Goal: Task Accomplishment & Management: Manage account settings

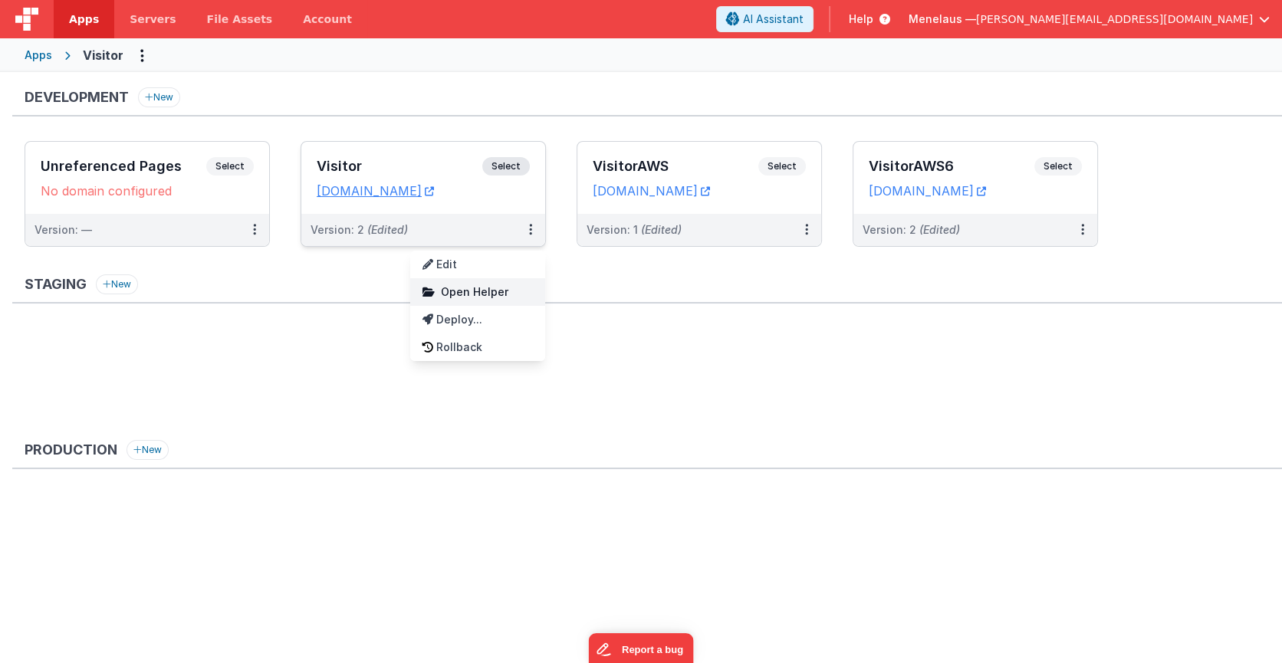
click at [487, 288] on span "Open Helper" at bounding box center [474, 291] width 67 height 13
click at [495, 292] on span "Open Helper" at bounding box center [474, 291] width 67 height 13
click at [487, 294] on span "Open Helper" at bounding box center [474, 291] width 67 height 13
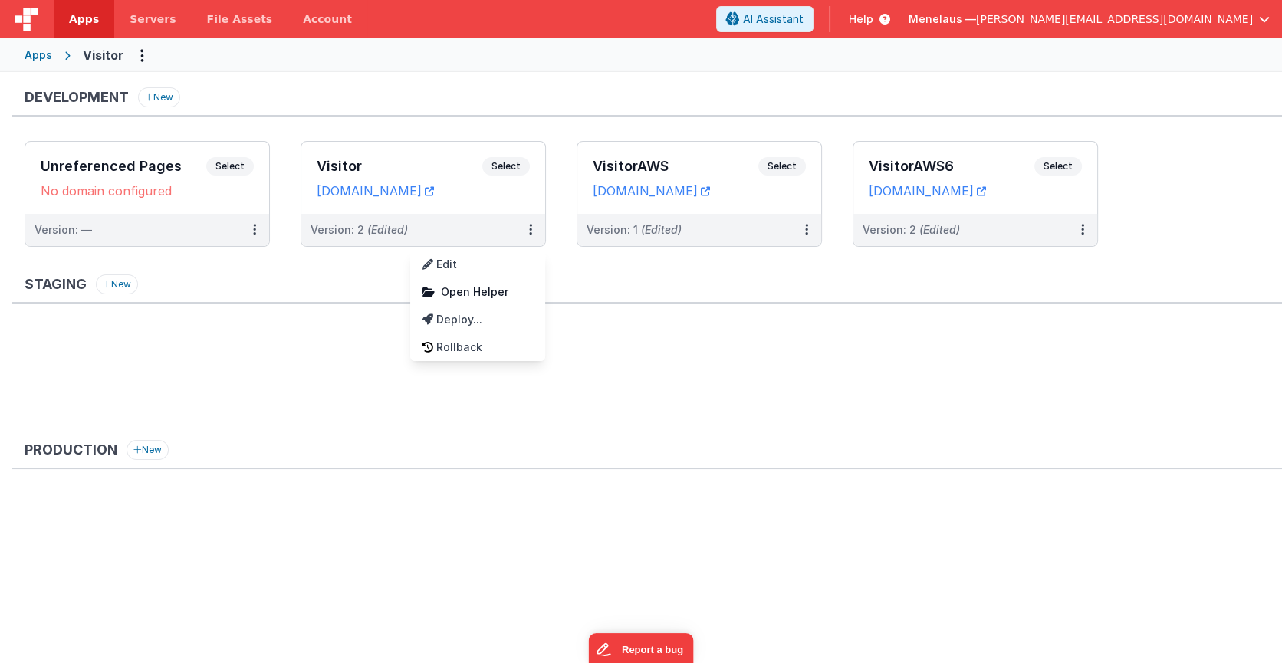
click at [717, 382] on div at bounding box center [641, 331] width 1282 height 663
click at [523, 235] on button at bounding box center [530, 230] width 29 height 32
click at [500, 286] on span "Open Helper" at bounding box center [474, 291] width 67 height 13
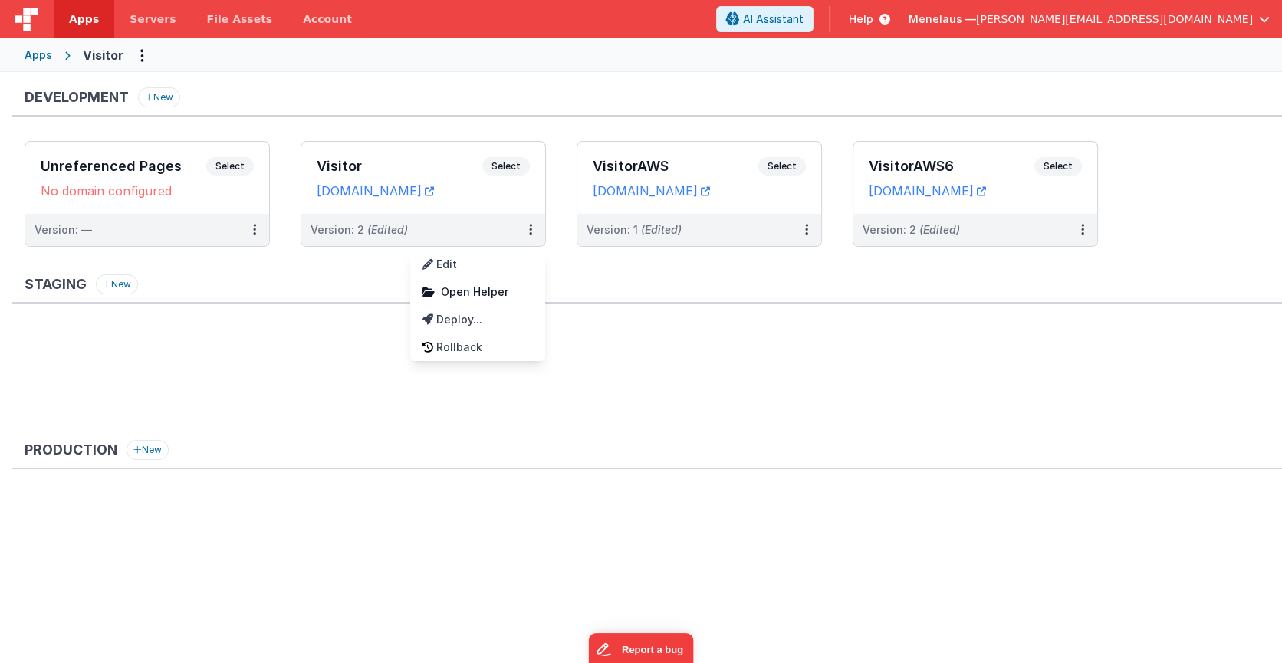
click at [503, 90] on div at bounding box center [641, 331] width 1282 height 663
click at [527, 226] on button at bounding box center [530, 230] width 29 height 32
click at [460, 264] on link "Edit" at bounding box center [477, 265] width 135 height 28
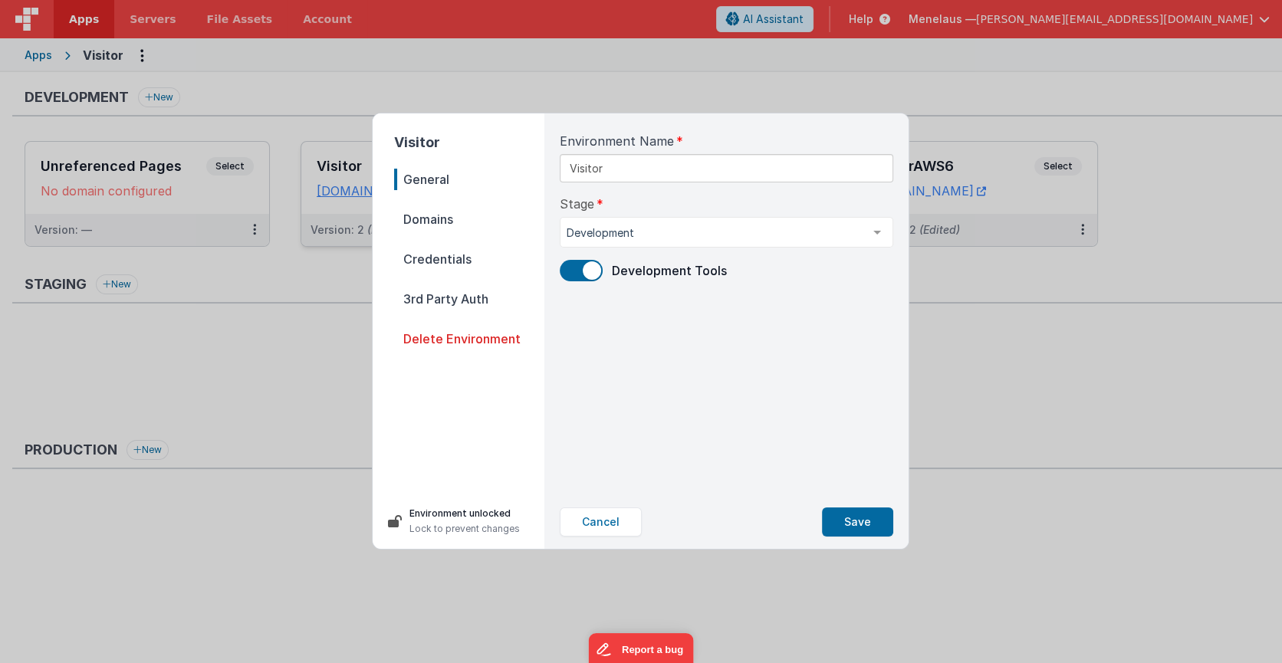
click at [455, 260] on span "Credentials" at bounding box center [469, 258] width 150 height 21
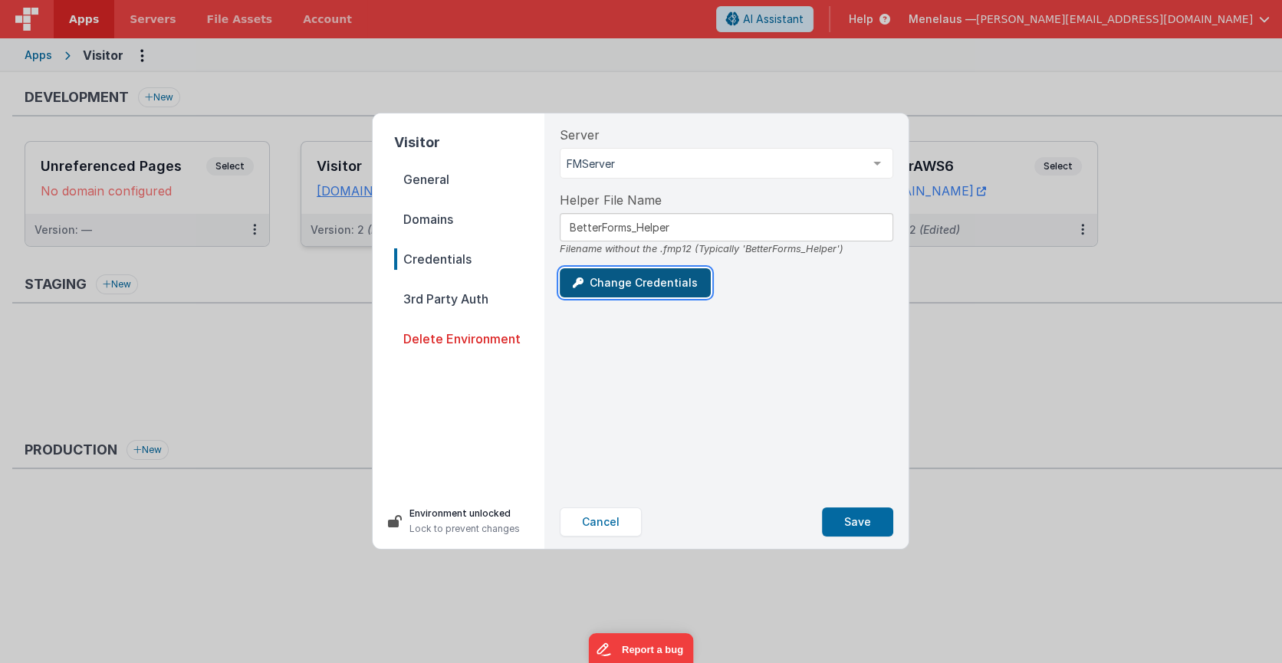
click at [649, 280] on button "Change Credentials" at bounding box center [635, 282] width 151 height 29
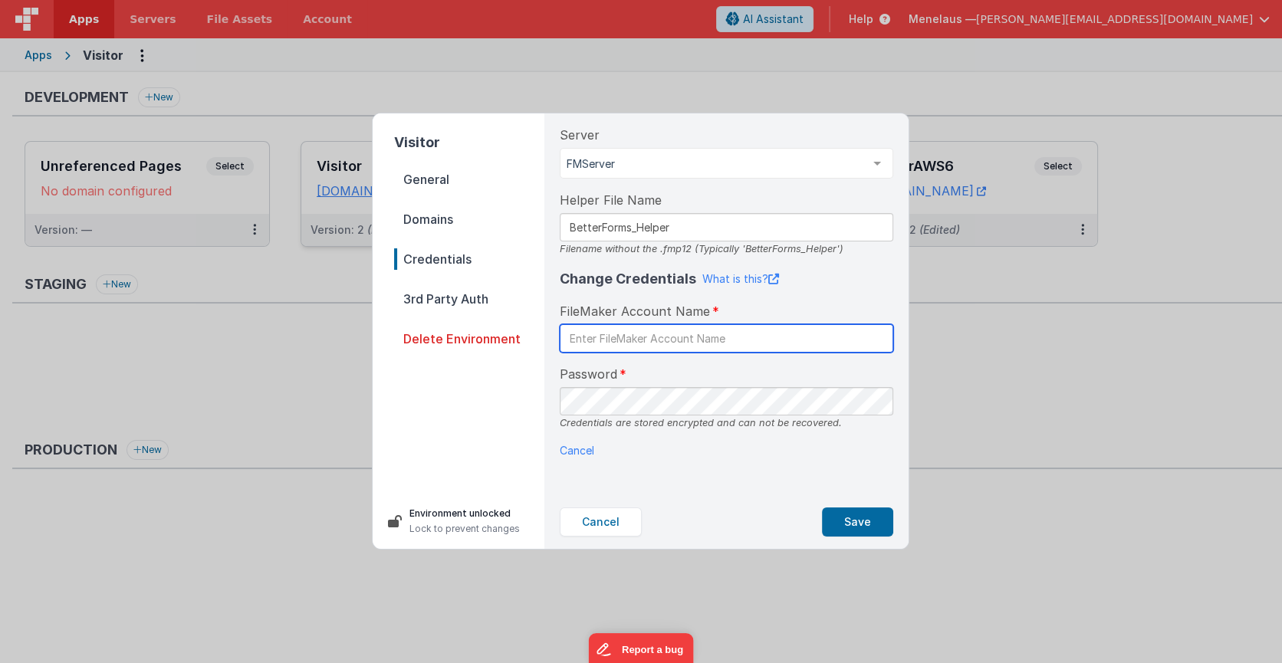
click at [662, 340] on input "text" at bounding box center [726, 338] width 333 height 28
drag, startPoint x: 743, startPoint y: 248, endPoint x: 833, endPoint y: 250, distance: 90.5
click at [833, 250] on div "Filename without the .fmp12 (Typically 'BetterForms_Helper')" at bounding box center [726, 248] width 333 height 15
click at [661, 336] on input "text" at bounding box center [726, 338] width 333 height 28
type input "betterforms"
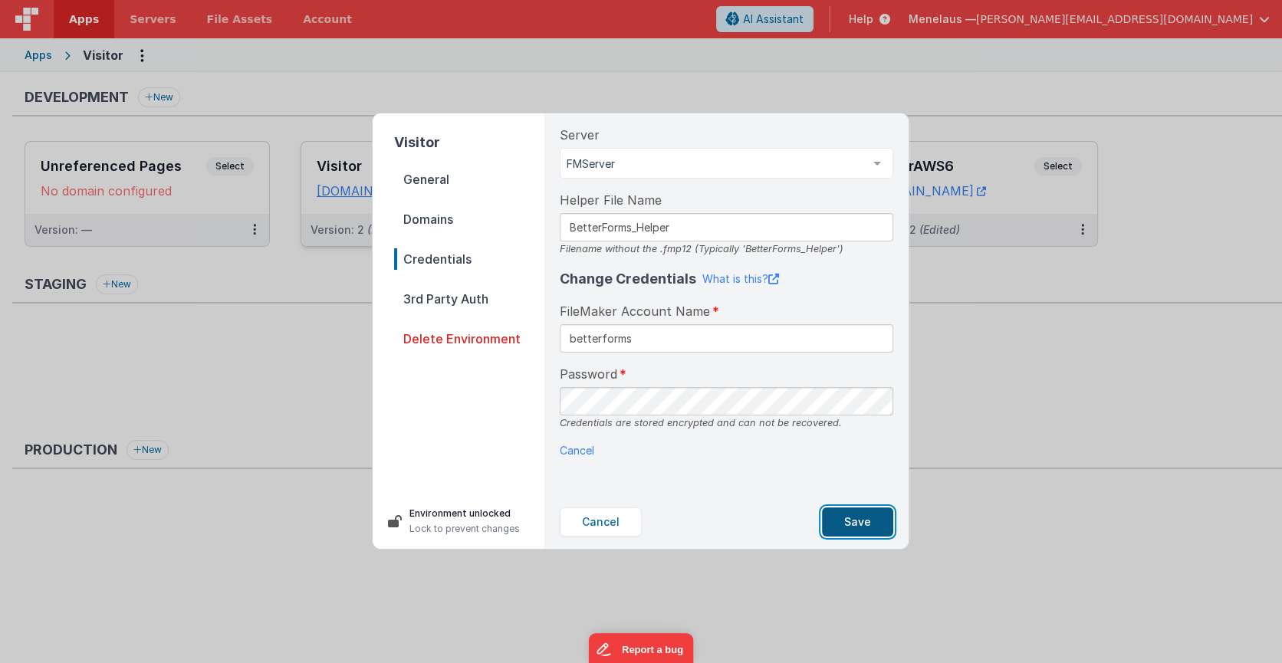
click at [861, 520] on button "Save" at bounding box center [857, 521] width 71 height 29
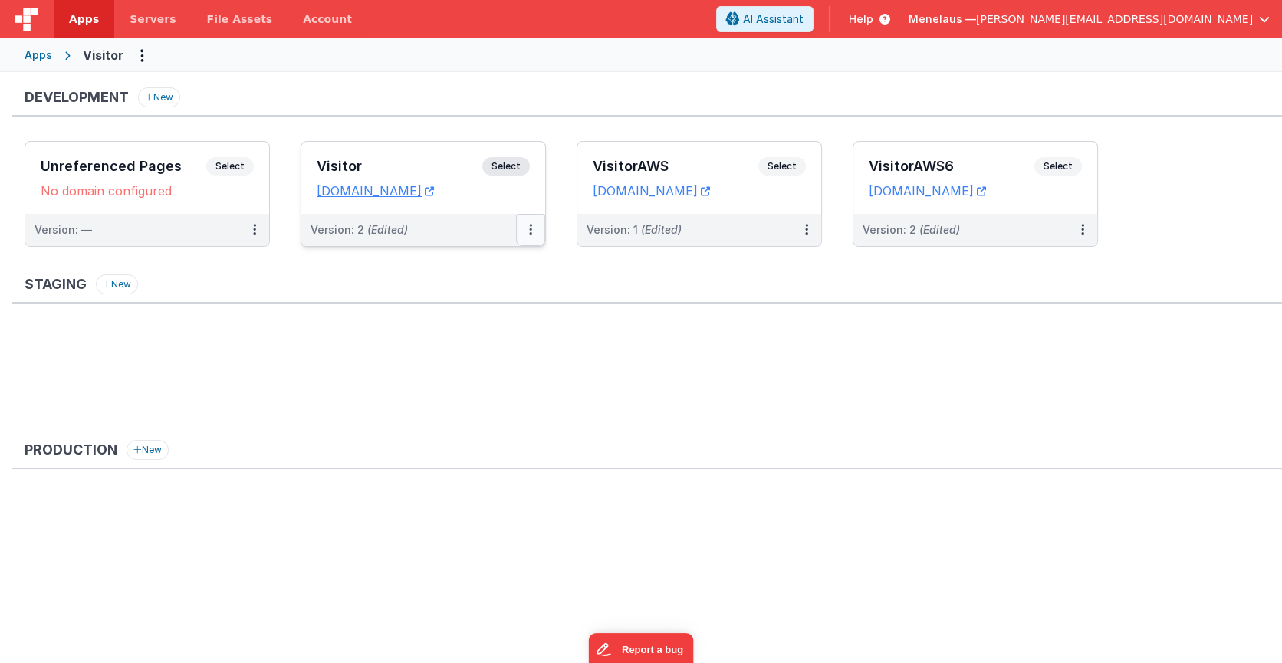
click at [530, 229] on icon at bounding box center [530, 229] width 3 height 1
click at [457, 261] on link "Edit" at bounding box center [477, 265] width 135 height 28
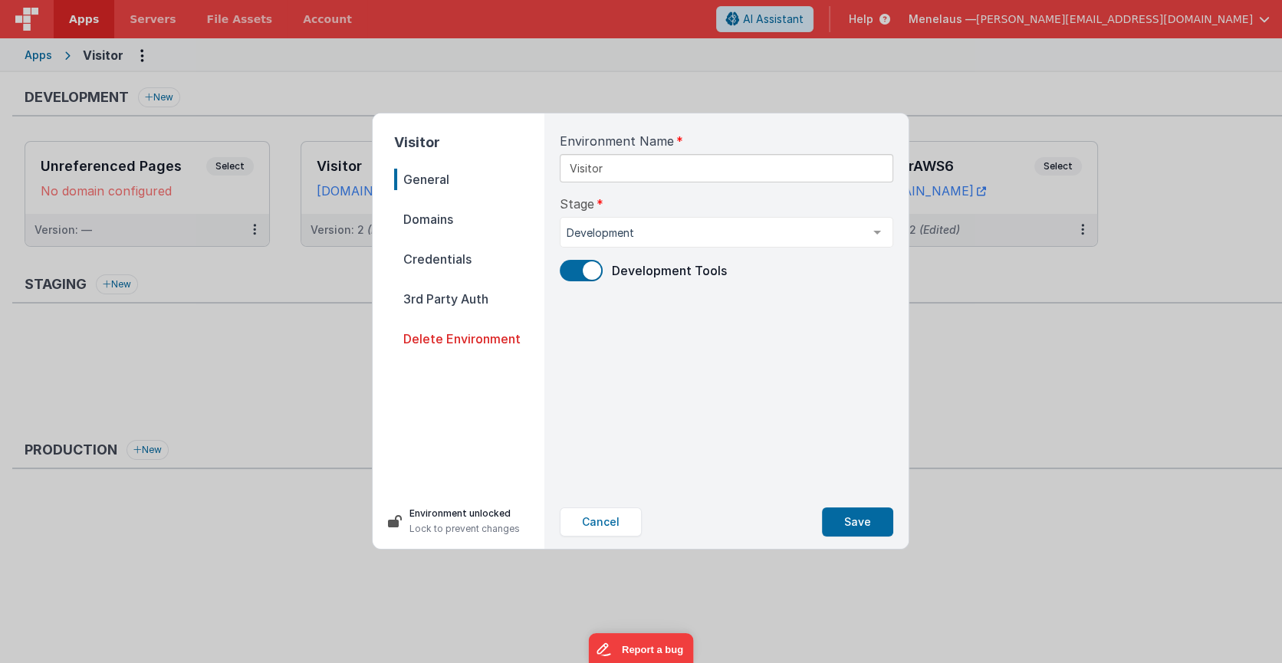
click at [448, 217] on span "Domains" at bounding box center [469, 218] width 150 height 21
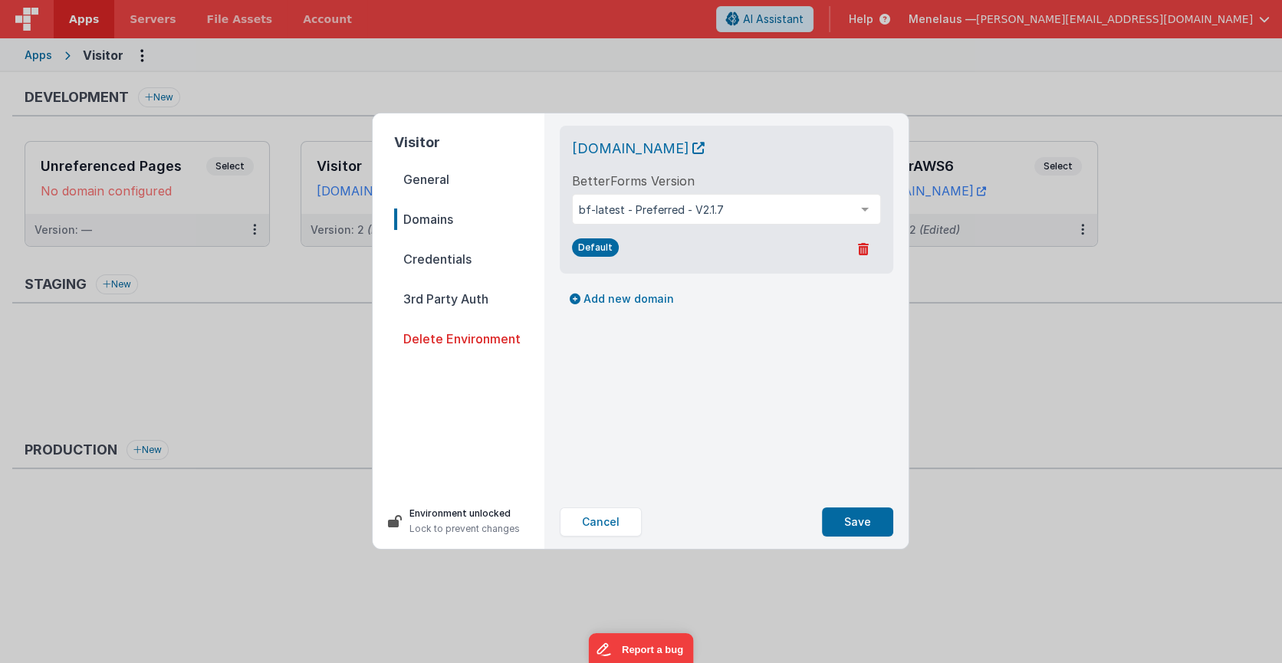
click at [443, 257] on span "Credentials" at bounding box center [469, 258] width 150 height 21
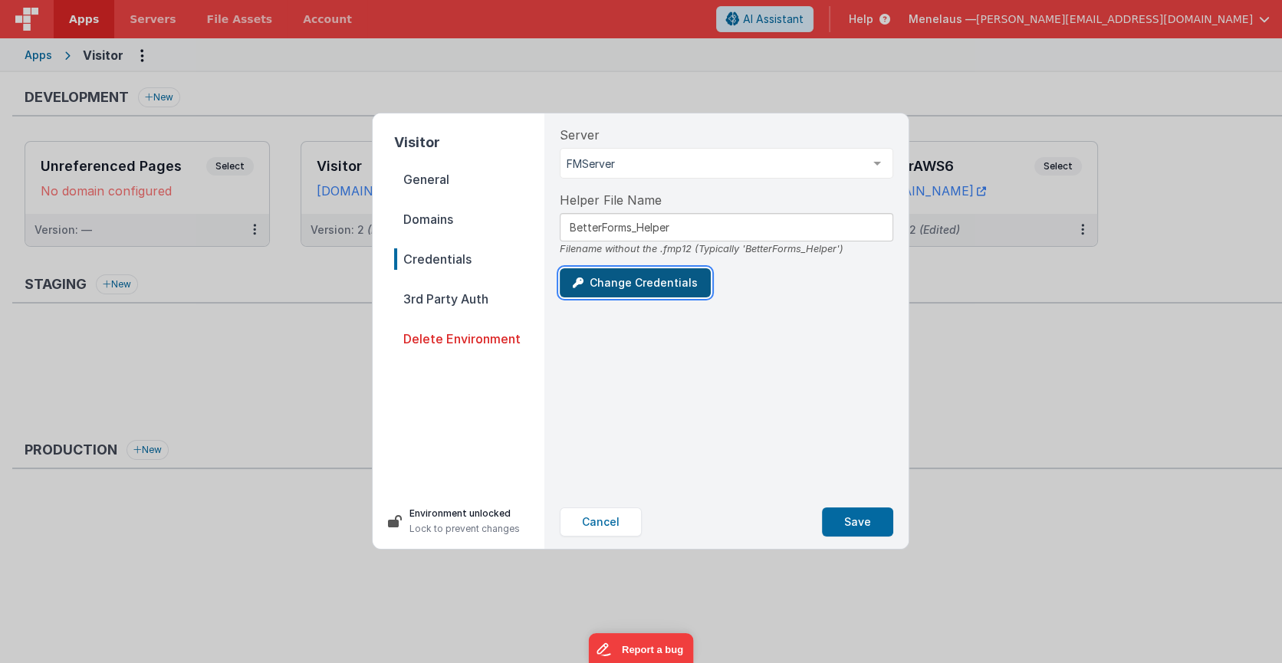
click at [640, 281] on button "Change Credentials" at bounding box center [635, 282] width 151 height 29
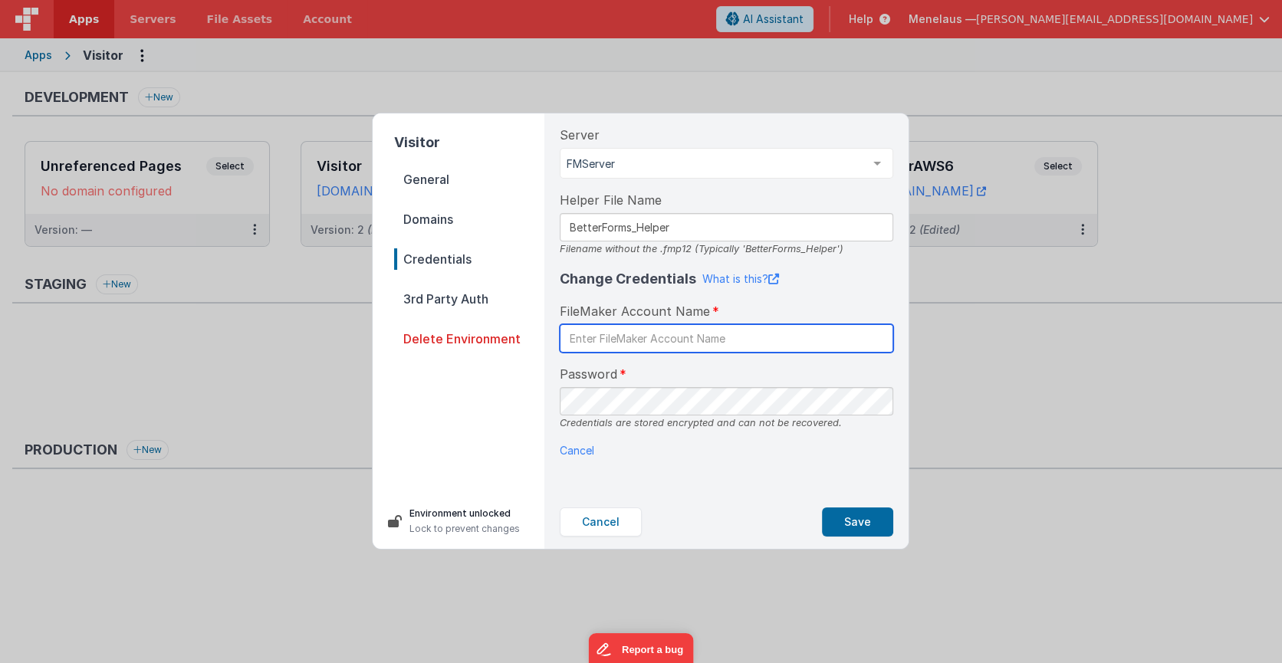
click at [651, 338] on input "text" at bounding box center [726, 338] width 333 height 28
type input "Betterforms"
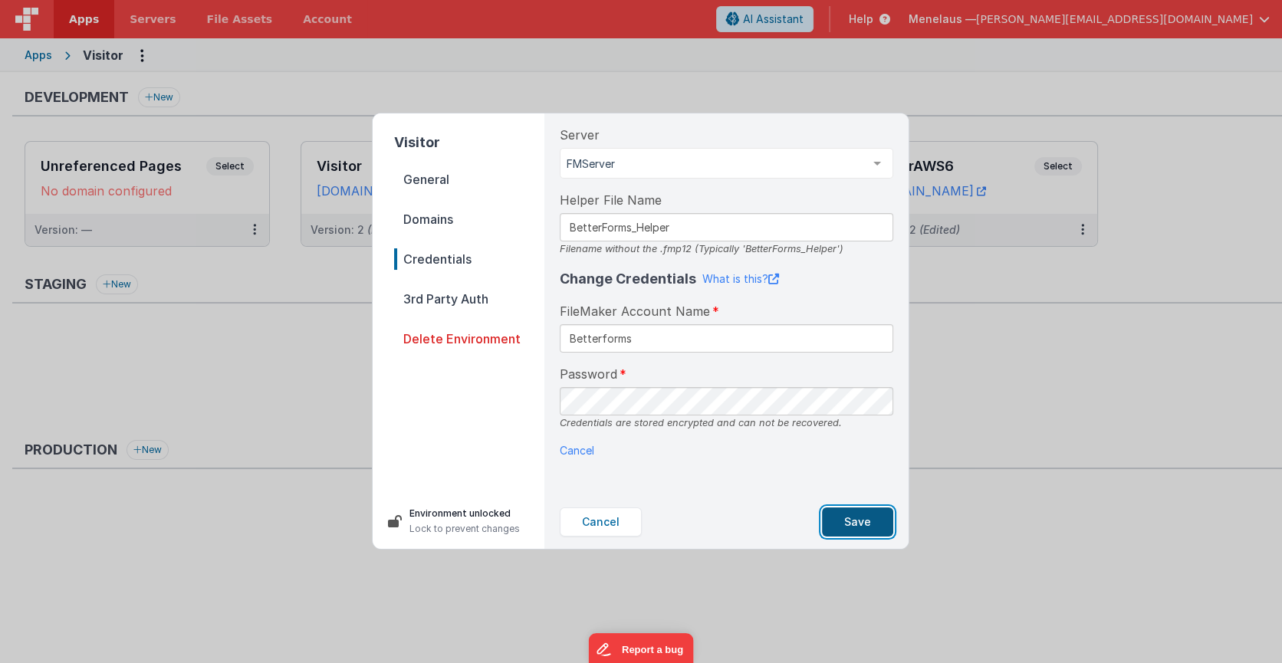
click at [853, 525] on button "Save" at bounding box center [857, 521] width 71 height 29
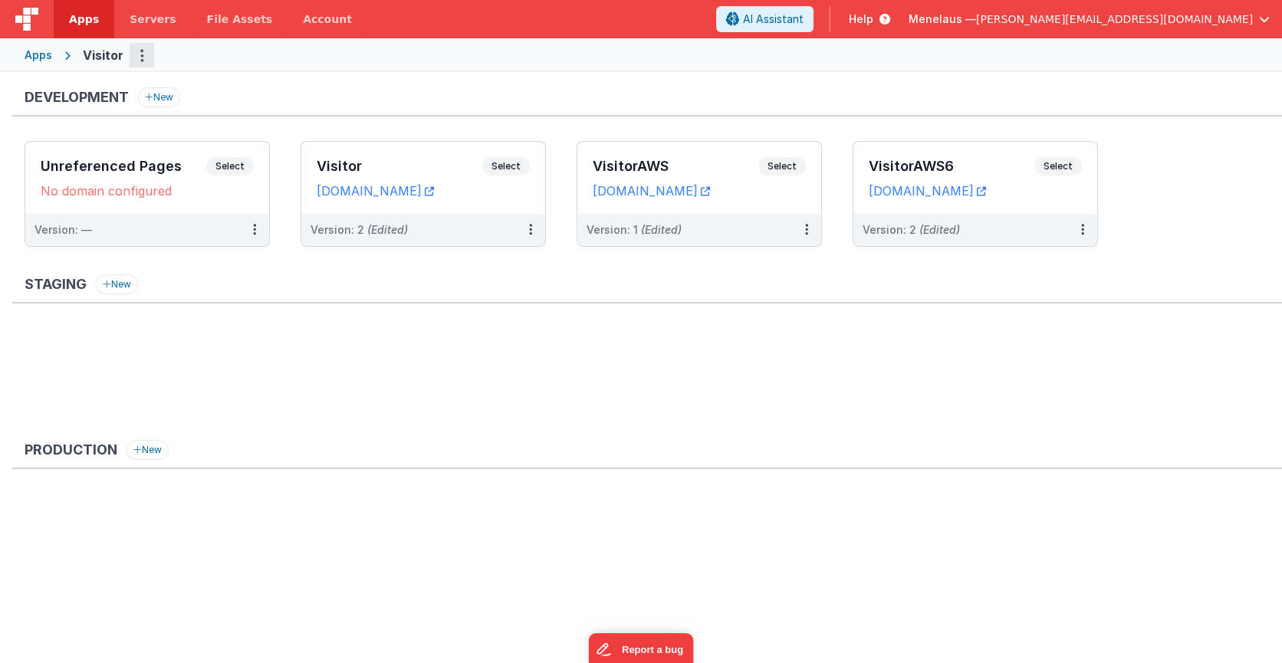
click at [142, 55] on button "Options" at bounding box center [142, 55] width 25 height 25
click at [107, 81] on link "App Settings" at bounding box center [86, 88] width 135 height 28
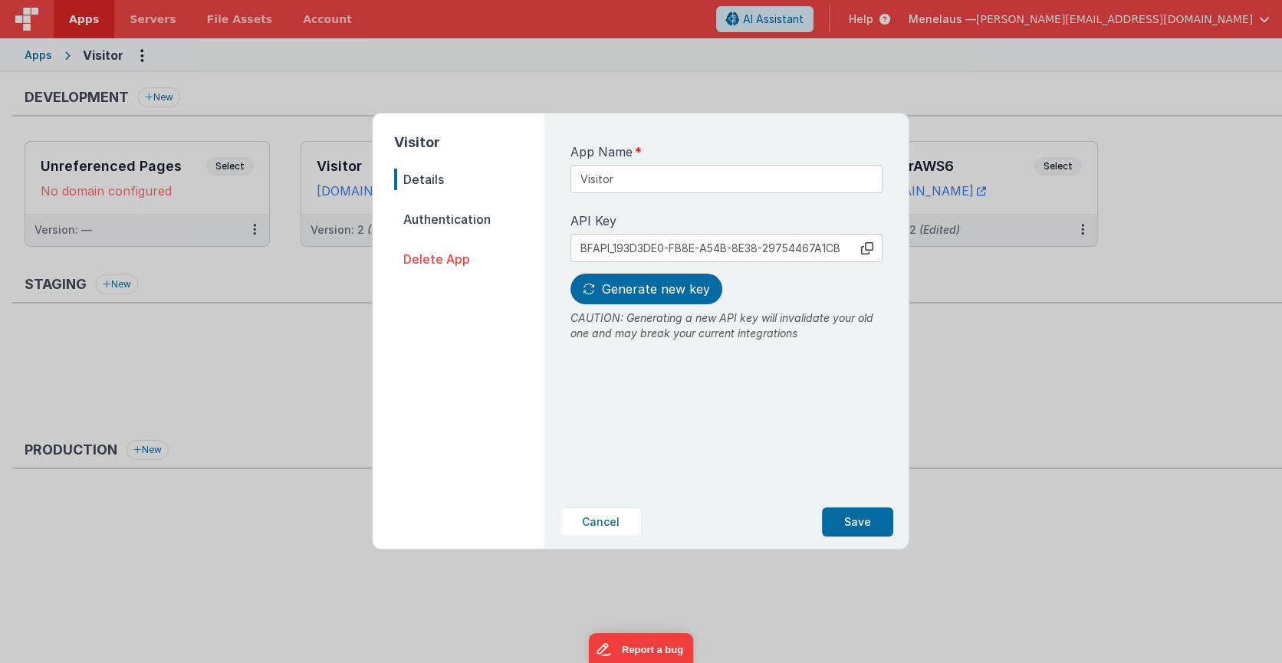
click at [437, 215] on span "Authentication" at bounding box center [469, 218] width 150 height 21
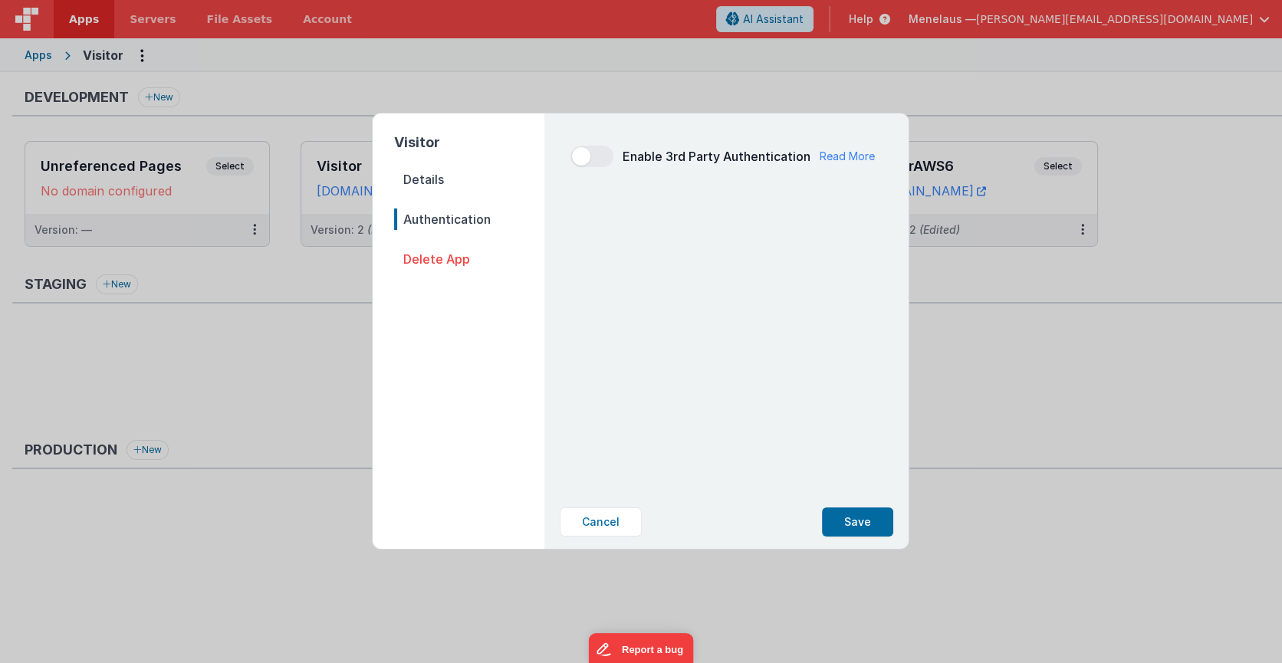
click at [433, 175] on span "Details" at bounding box center [469, 179] width 150 height 21
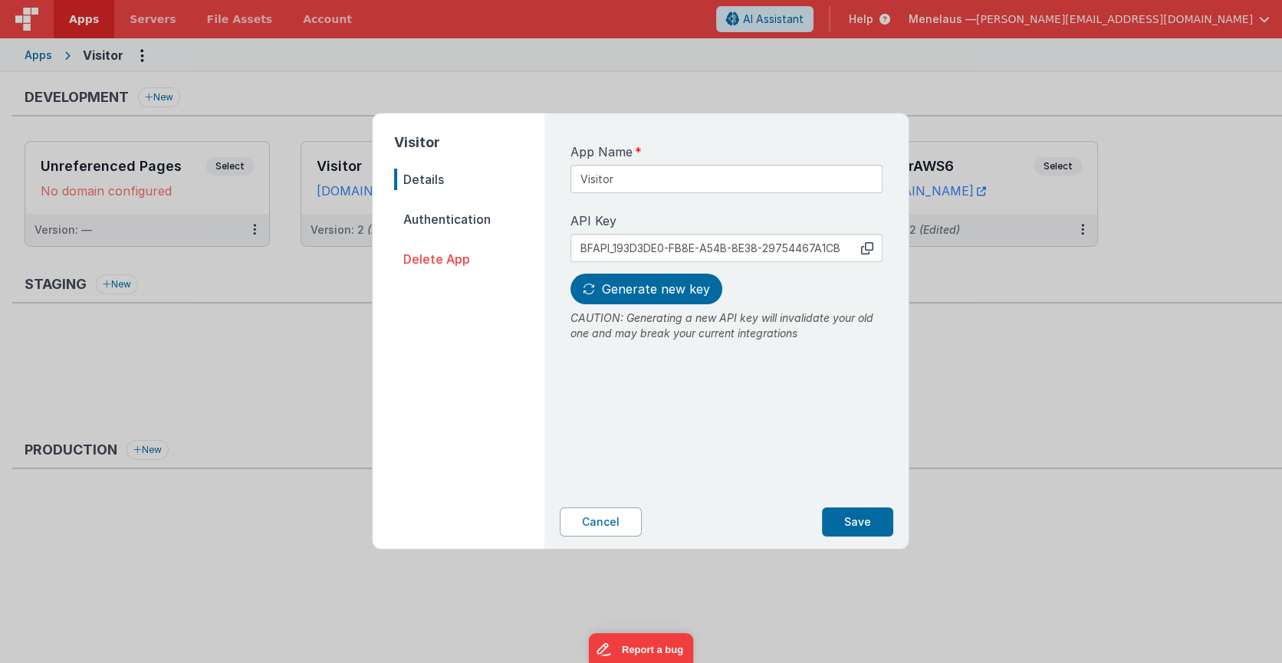
click at [617, 523] on button "Cancel" at bounding box center [601, 521] width 82 height 29
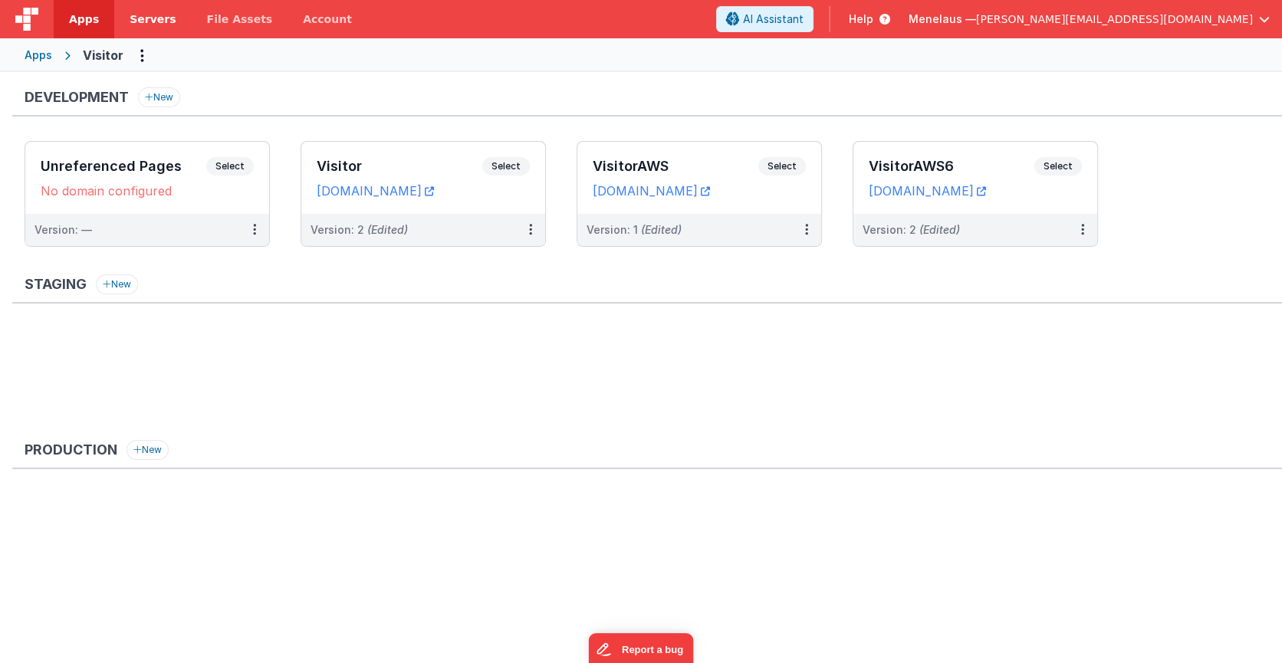
click at [143, 15] on span "Servers" at bounding box center [153, 18] width 46 height 15
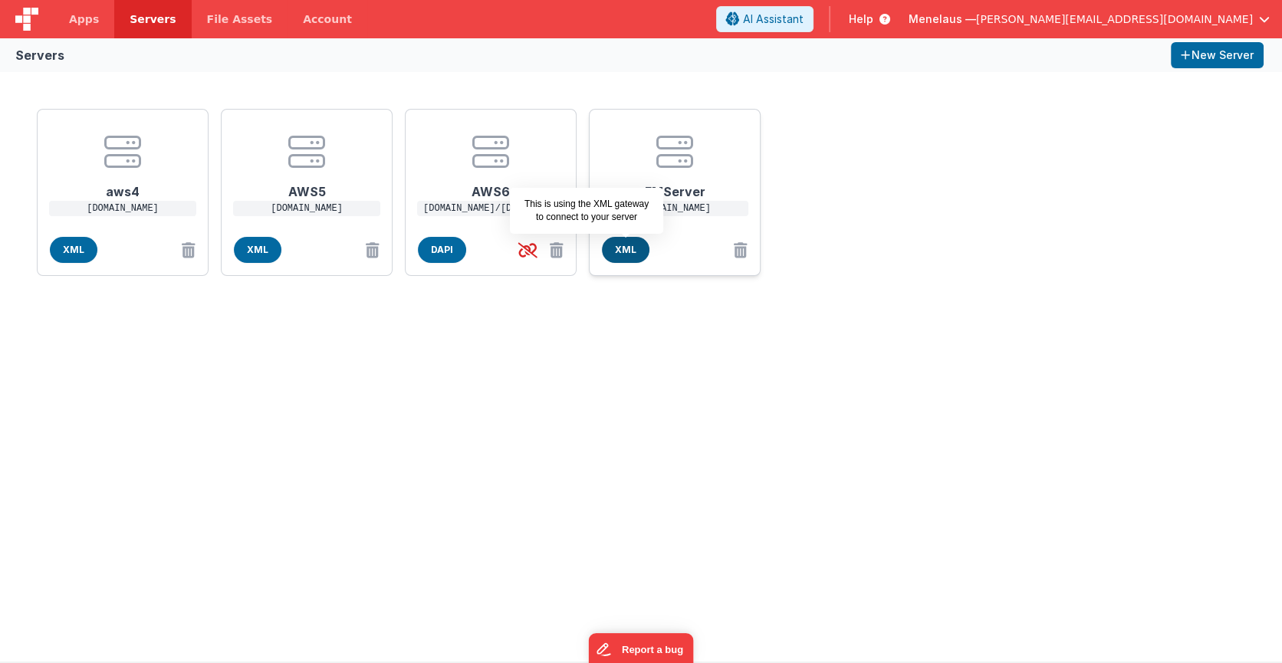
click at [636, 245] on span "XML" at bounding box center [626, 250] width 48 height 26
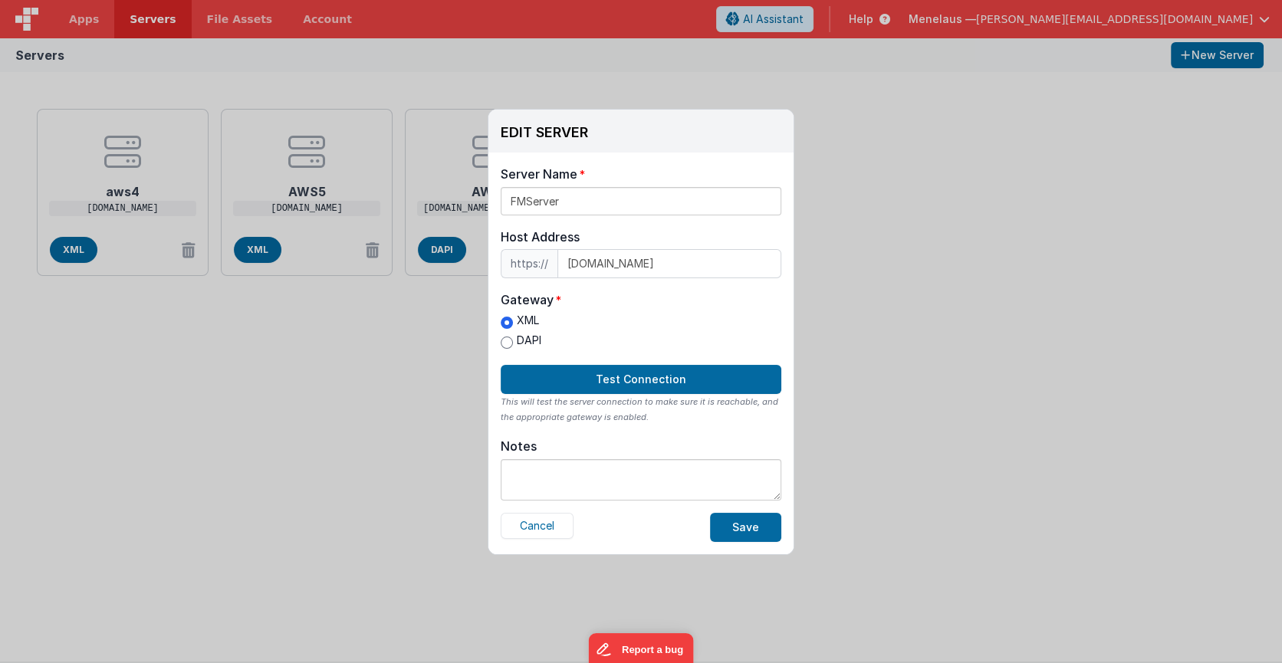
click at [512, 336] on label "DAPI" at bounding box center [520, 341] width 41 height 16
click at [512, 336] on input "DAPI" at bounding box center [506, 342] width 12 height 12
radio input "true"
click at [750, 522] on button "Save" at bounding box center [745, 527] width 71 height 29
